Goal: Information Seeking & Learning: Check status

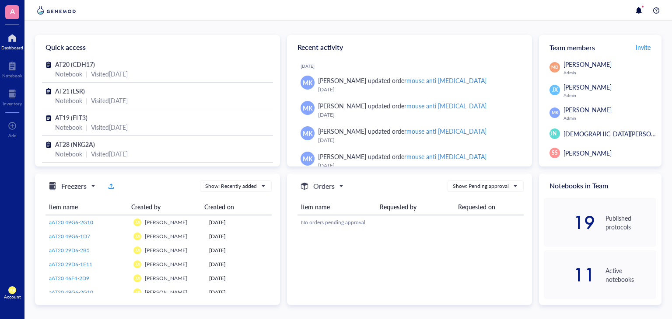
click at [87, 72] on div "Notebook | Visited [DATE]" at bounding box center [157, 74] width 205 height 10
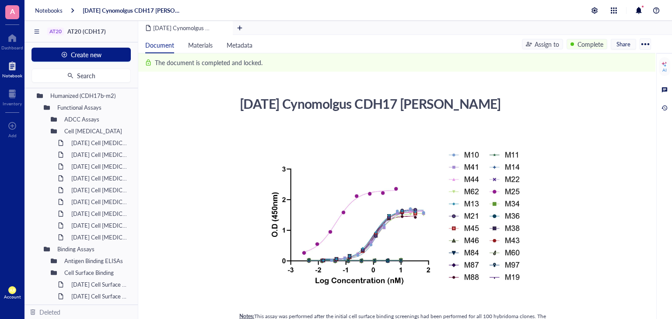
scroll to position [143, 0]
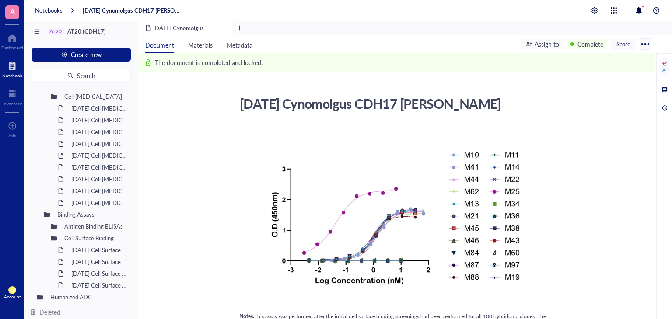
click at [90, 165] on div "[DATE] Cell [MEDICAL_DATA]" at bounding box center [99, 167] width 65 height 12
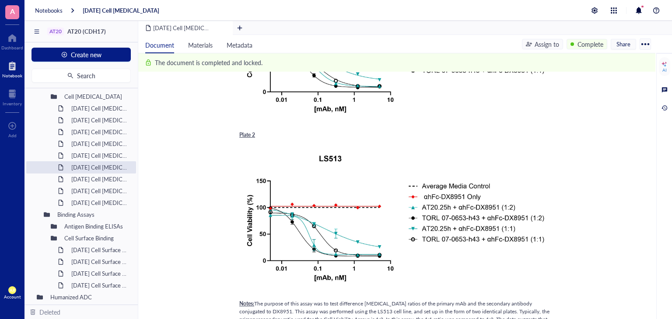
scroll to position [157, 0]
click at [106, 108] on div "[DATE] Cell [MEDICAL_DATA]" at bounding box center [99, 108] width 65 height 12
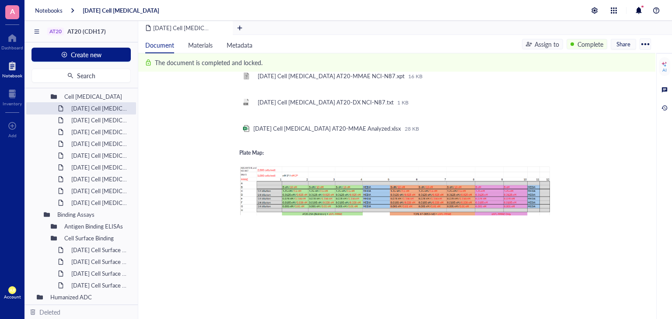
scroll to position [1696, 0]
